Goal: Complete application form

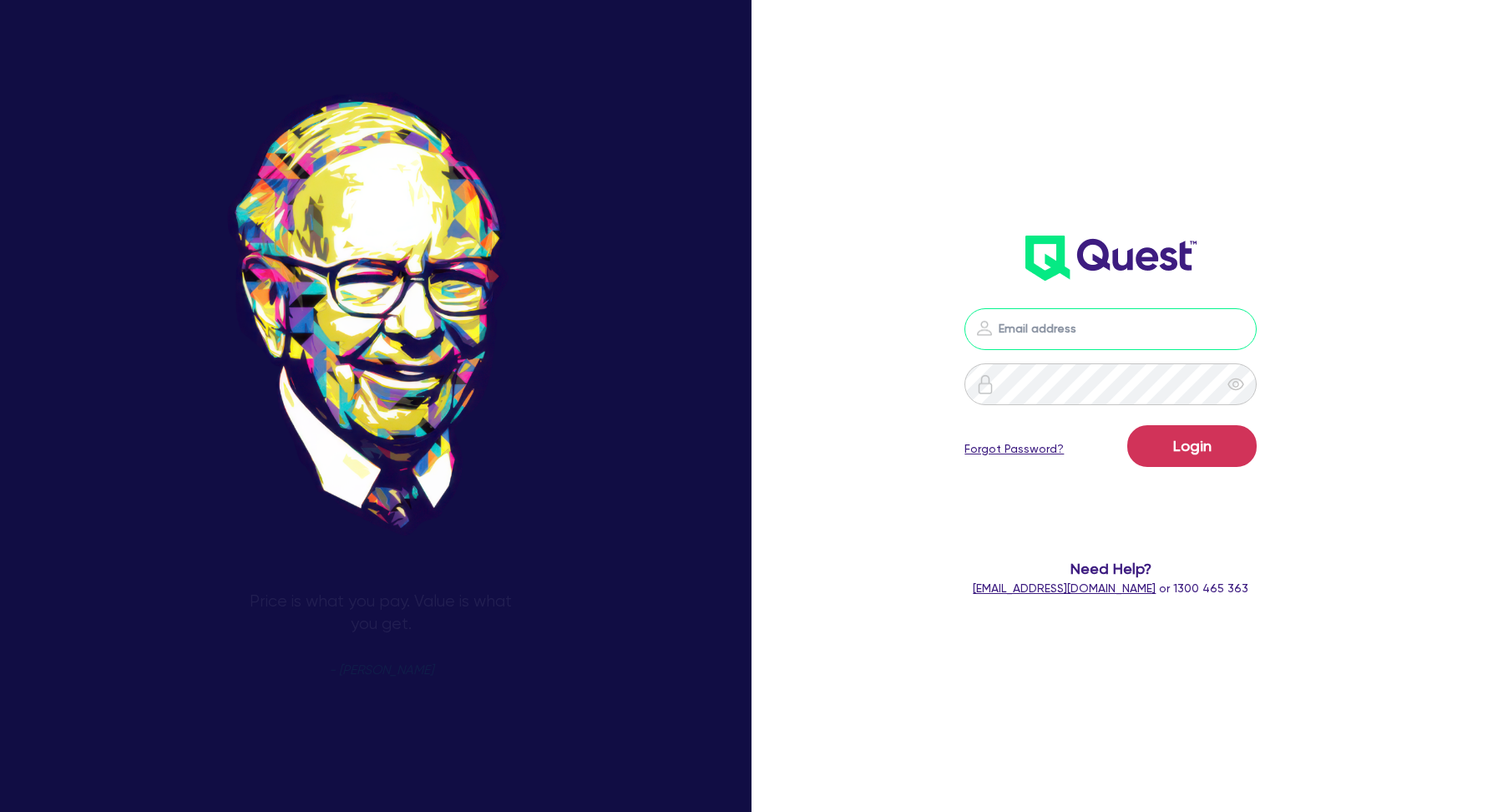
click at [1068, 338] on input "email" at bounding box center [1110, 329] width 292 height 42
type input "[EMAIL_ADDRESS][DOMAIN_NAME]"
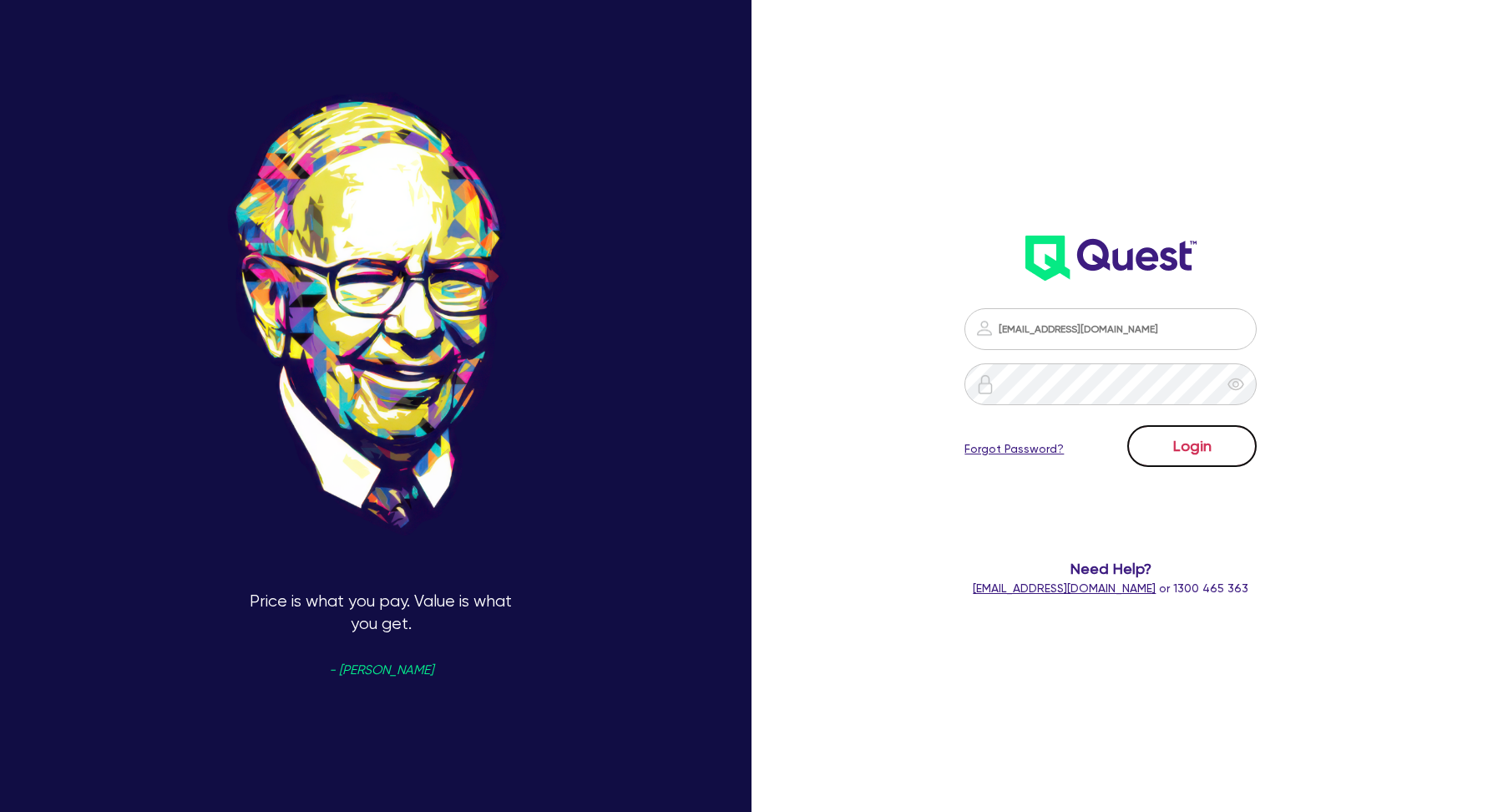
click at [1178, 440] on button "Login" at bounding box center [1192, 446] width 130 height 42
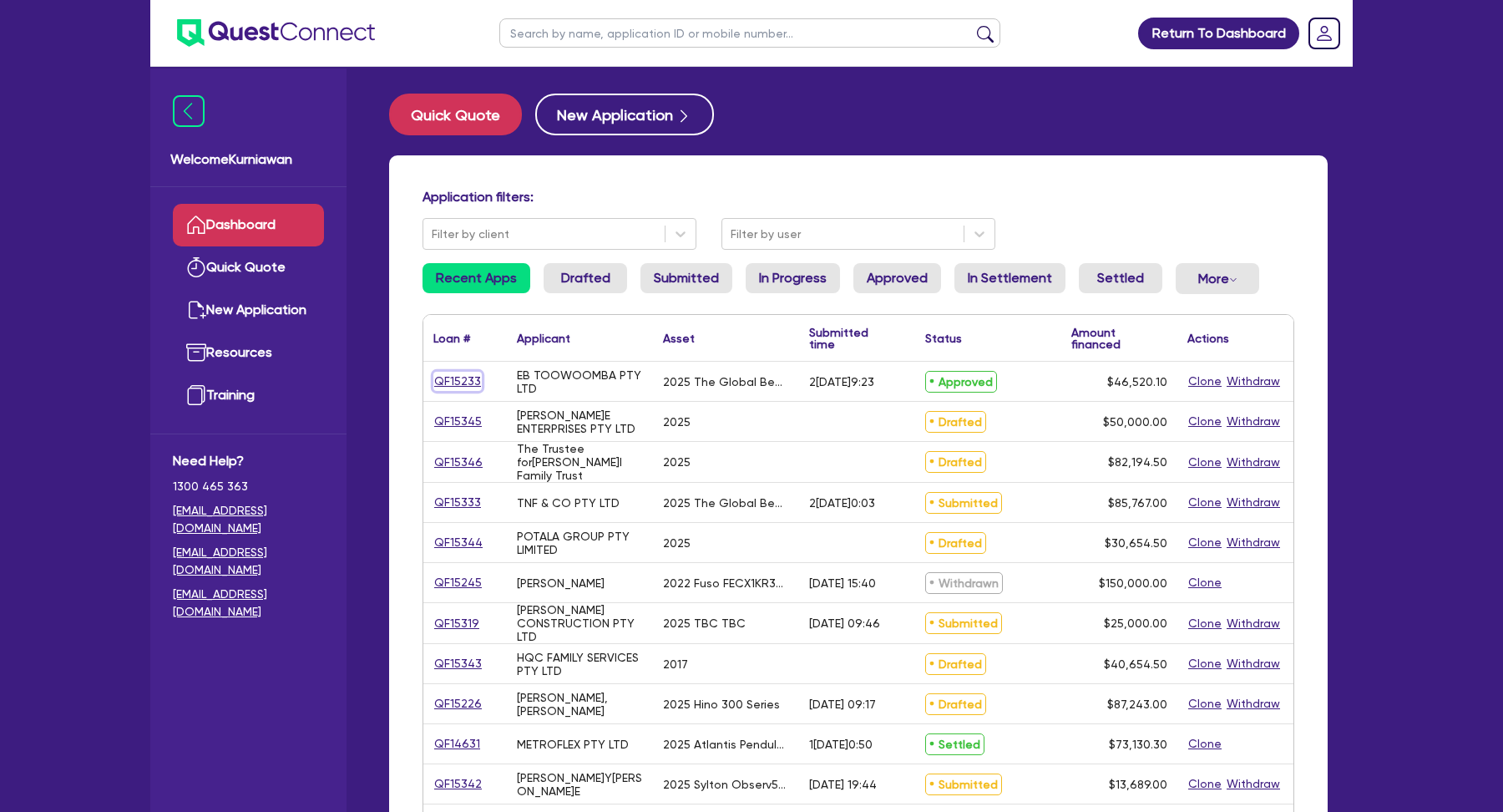
click at [467, 383] on link "QF15233" at bounding box center [458, 381] width 49 height 20
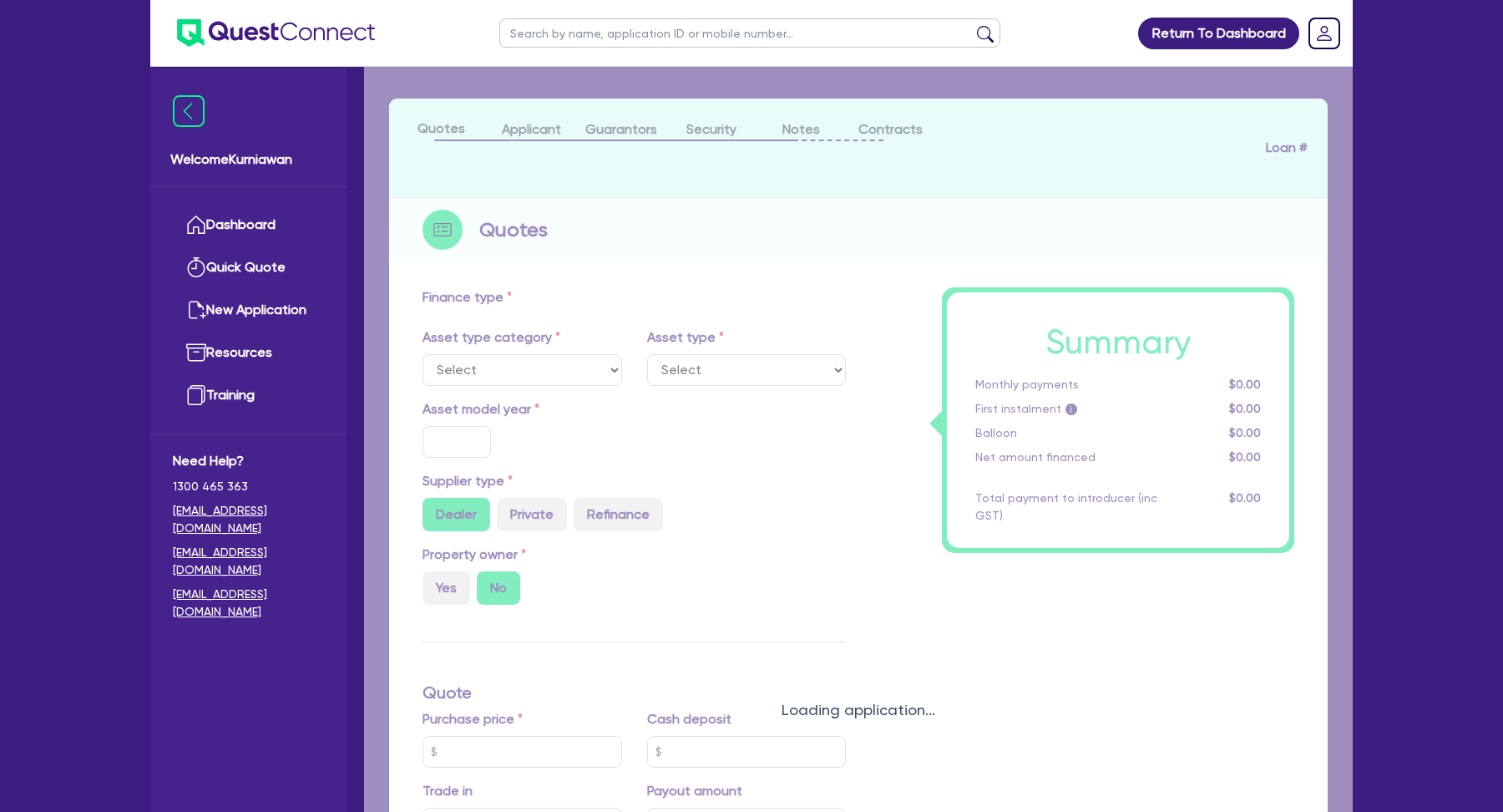
scroll to position [61, 0]
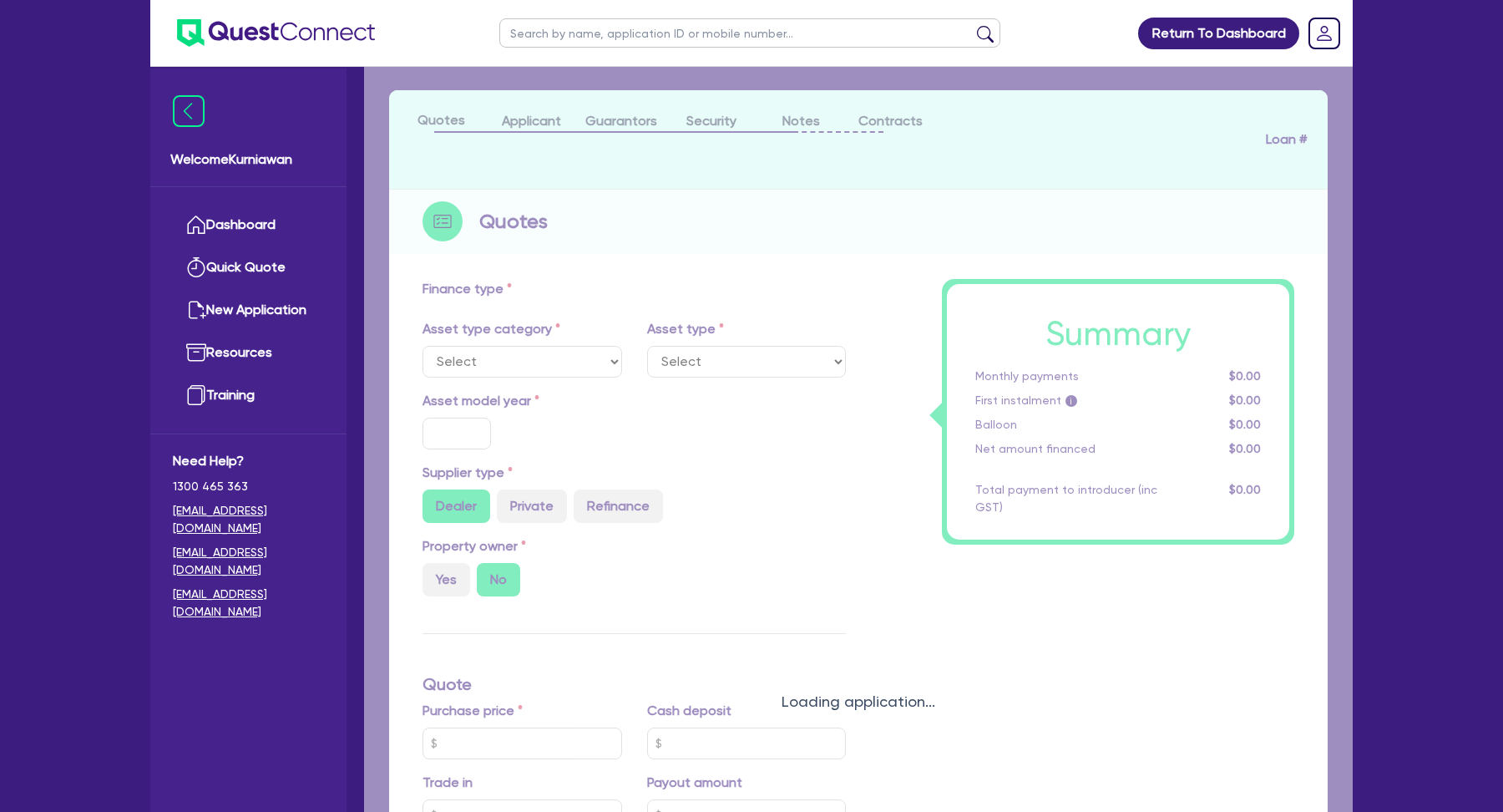
select select "SECONDARY_ASSETS"
type input "2025"
radio input "true"
type input "46,520.1"
type input "4"
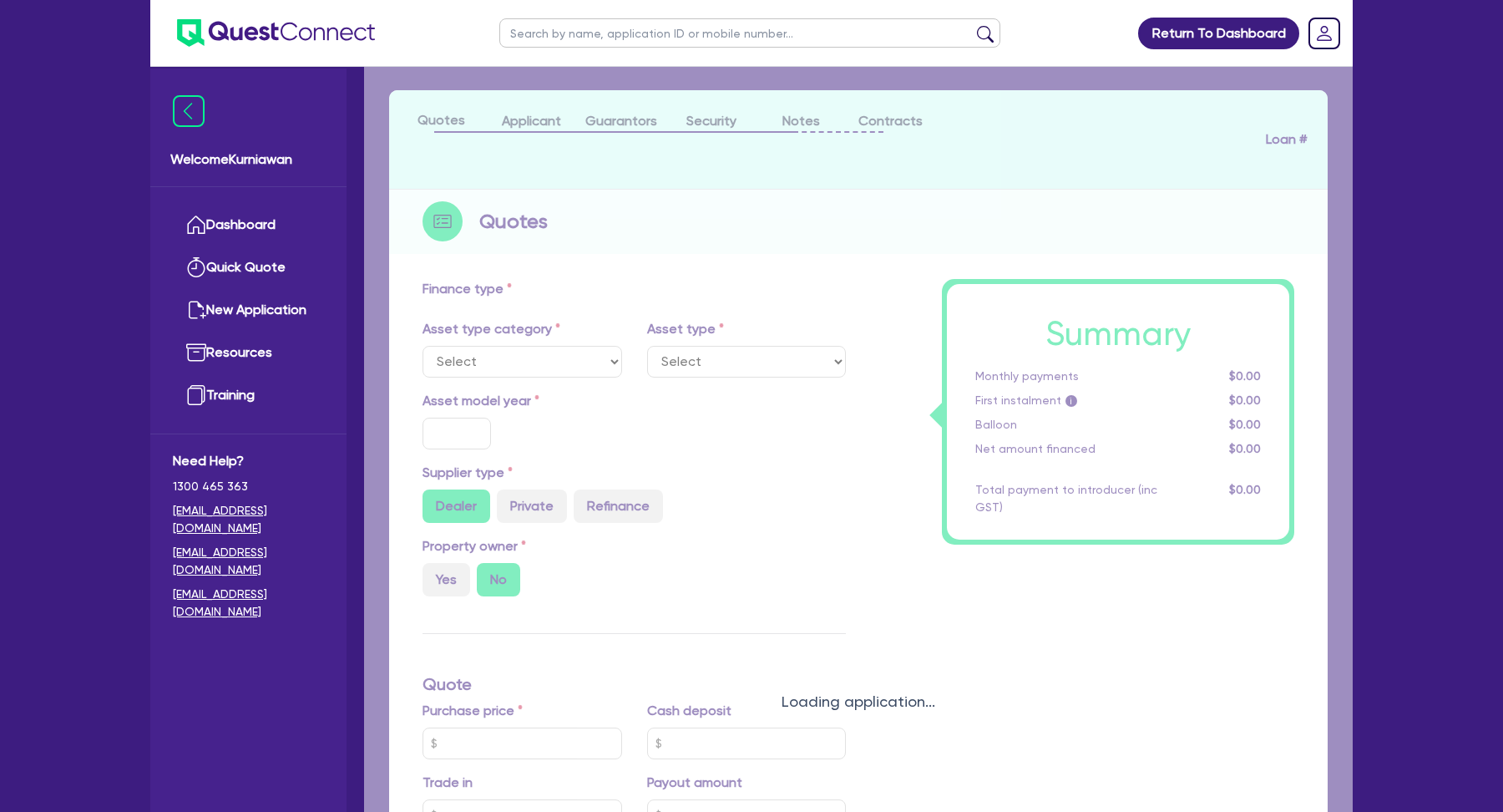
type input "1,860.8"
type input "17.95"
select select "MEDICAL_DENTAL_LABORATORY_EQUIPMENT"
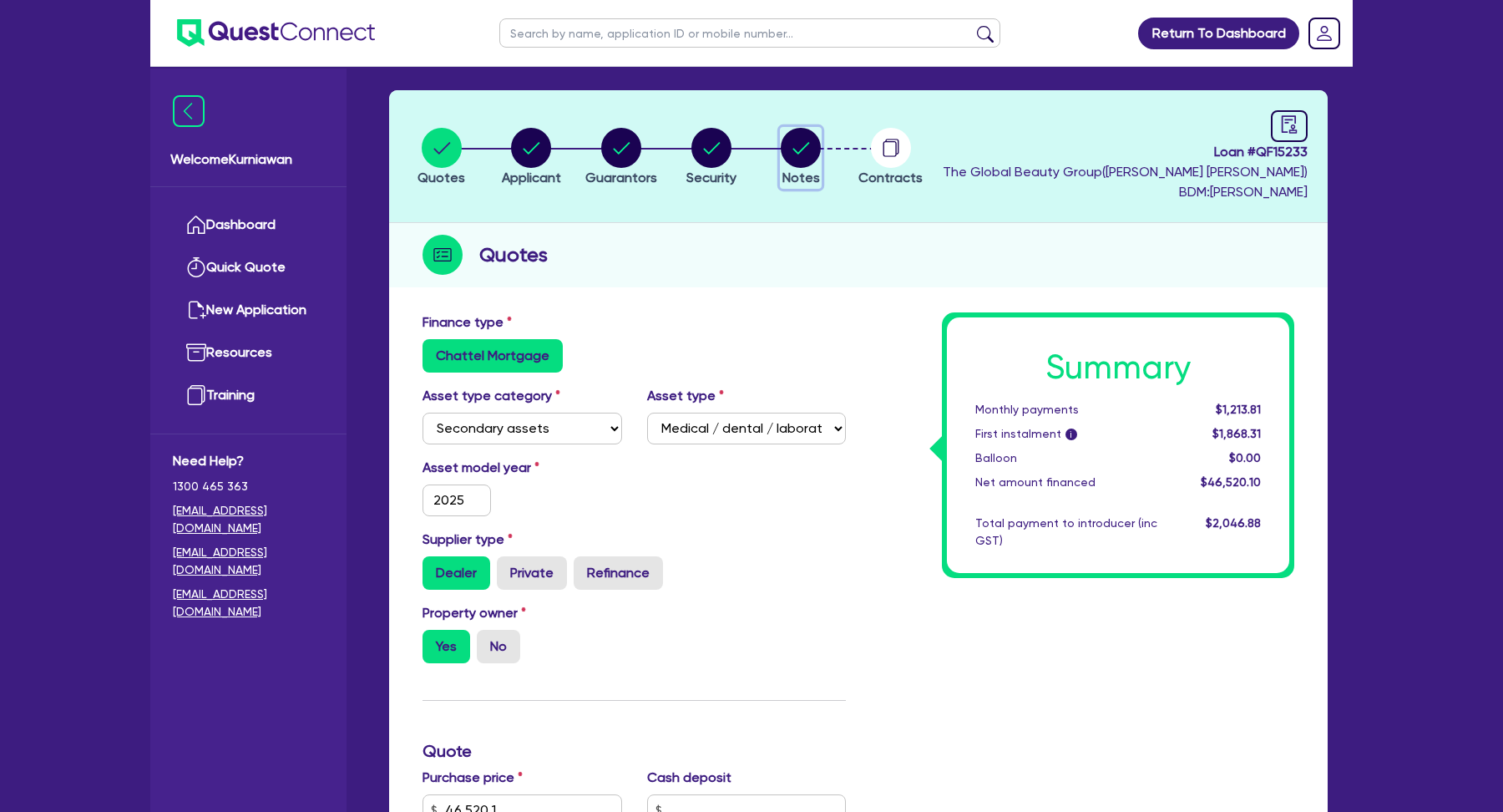
click at [799, 166] on circle "button" at bounding box center [800, 147] width 40 height 40
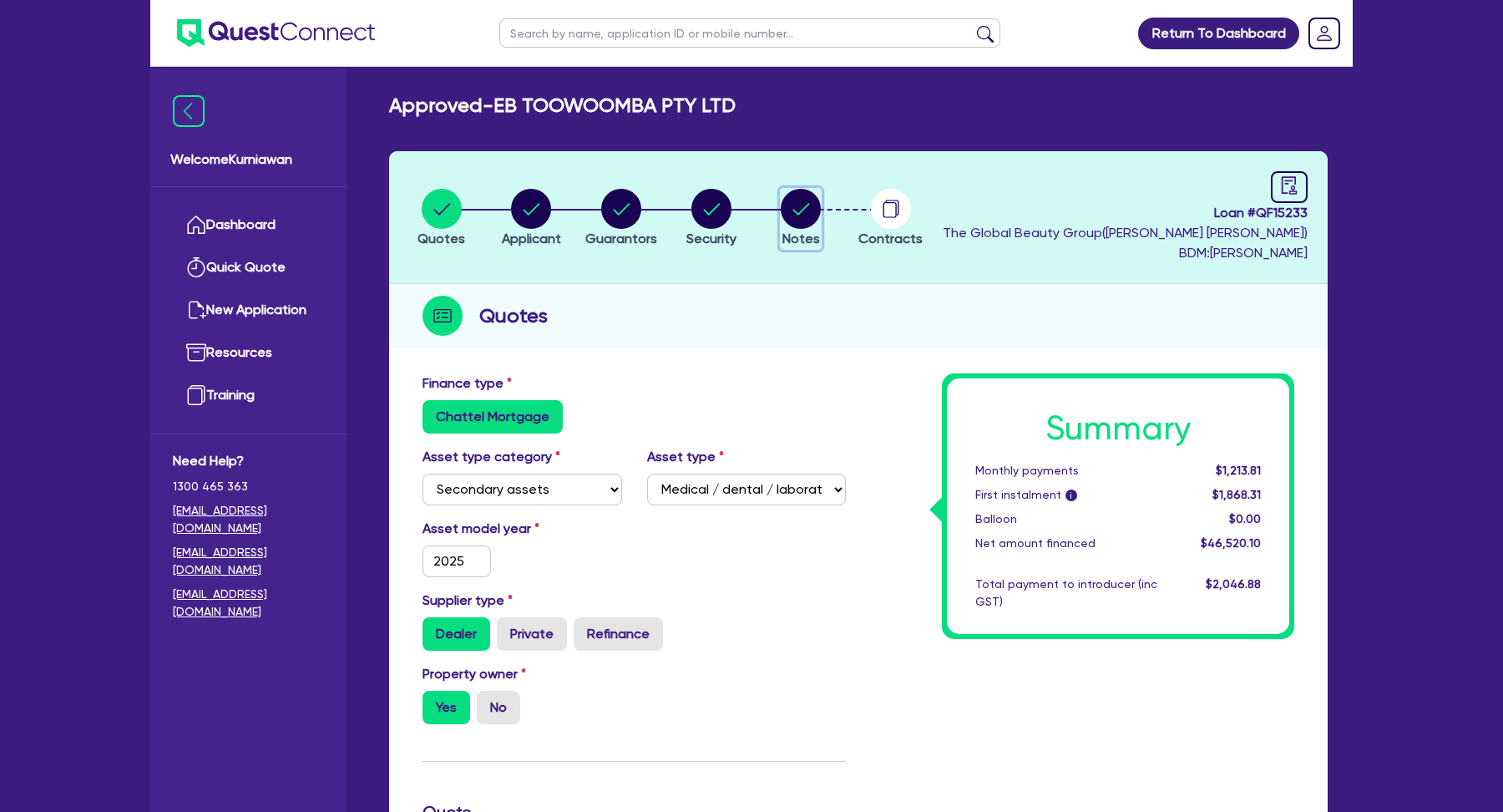
select select "Quest Finance - Own Book"
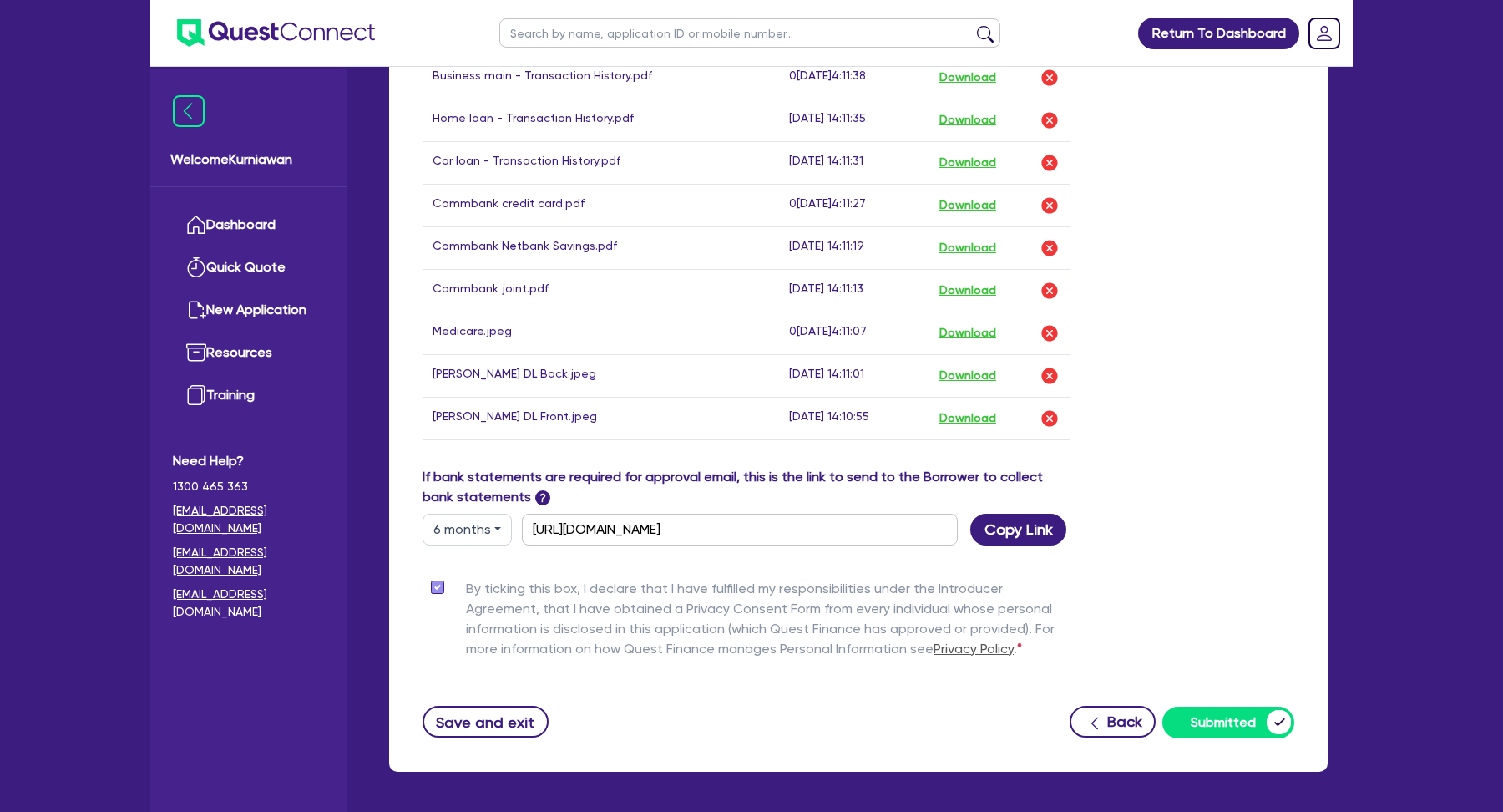
scroll to position [1581, 0]
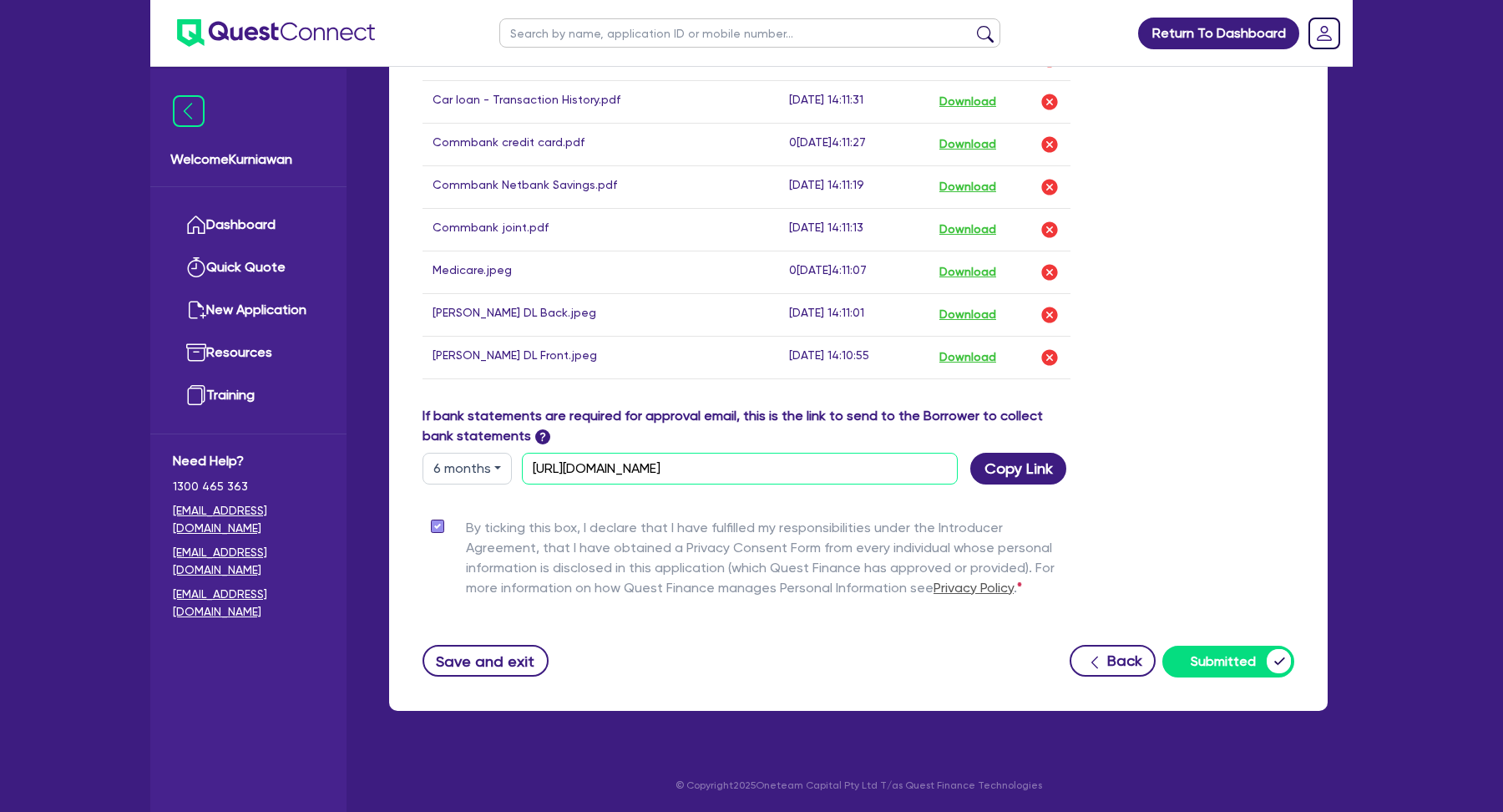
click at [880, 466] on input "[URL][DOMAIN_NAME]" at bounding box center [740, 468] width 436 height 32
click at [475, 477] on button "6 months" at bounding box center [467, 468] width 89 height 32
click at [476, 502] on link "3 months" at bounding box center [489, 507] width 132 height 31
click at [661, 481] on input "[URL][DOMAIN_NAME]" at bounding box center [740, 468] width 436 height 32
click at [667, 478] on input "[URL][DOMAIN_NAME]" at bounding box center [740, 468] width 436 height 32
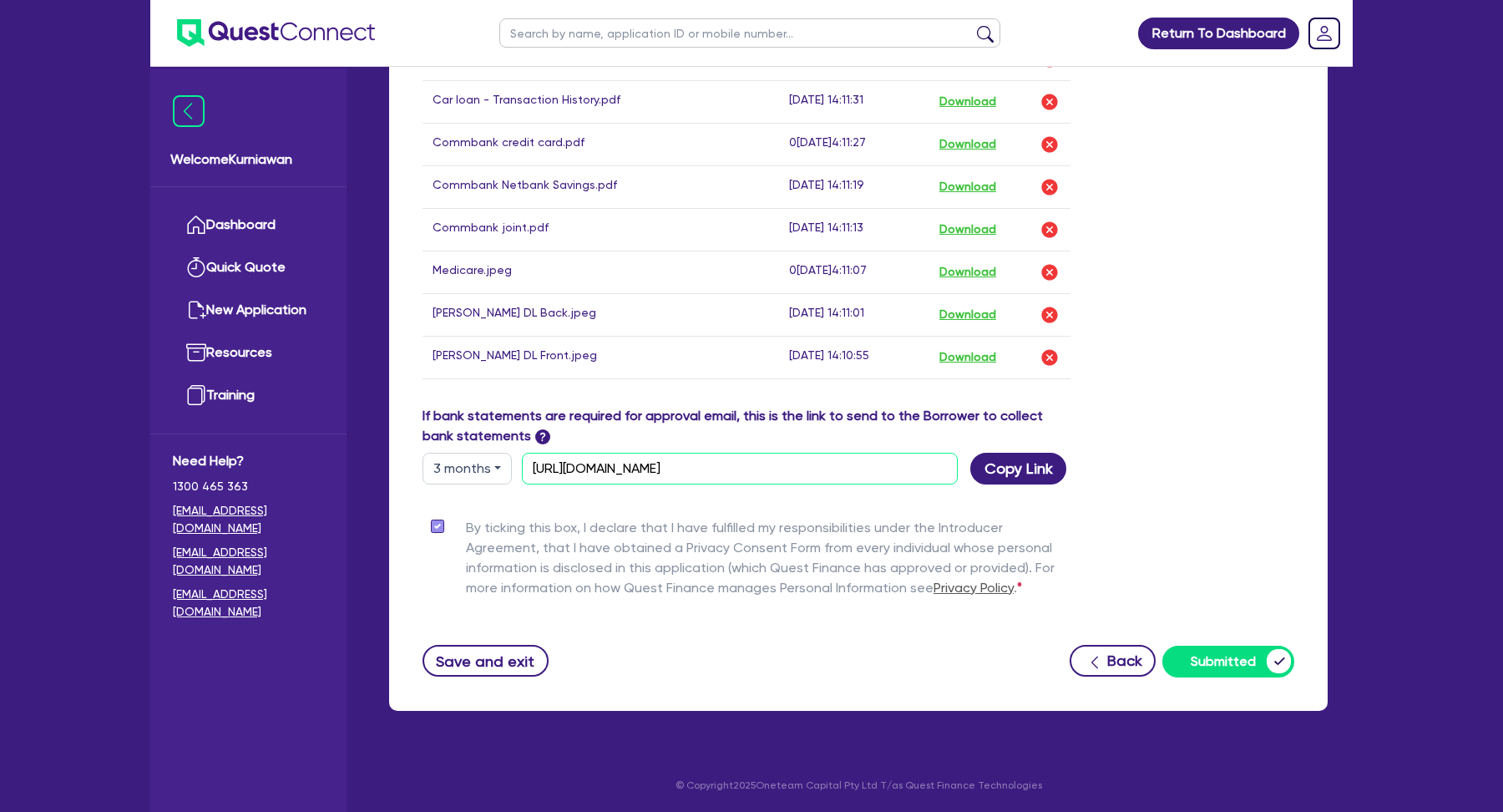
click at [667, 478] on input "[URL][DOMAIN_NAME]" at bounding box center [740, 468] width 436 height 32
click at [468, 471] on button "3 months" at bounding box center [467, 468] width 89 height 32
click at [467, 563] on link "12 months" at bounding box center [489, 569] width 132 height 31
type input "[URL][DOMAIN_NAME]"
